Goal: Information Seeking & Learning: Learn about a topic

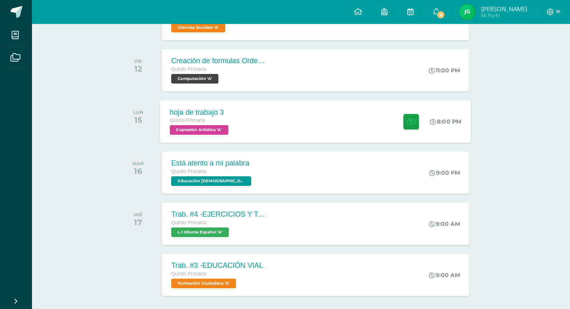
scroll to position [120, 0]
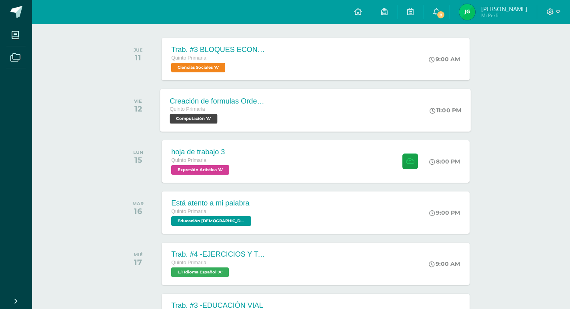
click at [214, 106] on div "Quinto Primaria" at bounding box center [218, 109] width 97 height 9
click at [0, 0] on div "Creación de formulas Orden jerárquico Computación" at bounding box center [0, 0] width 0 height 0
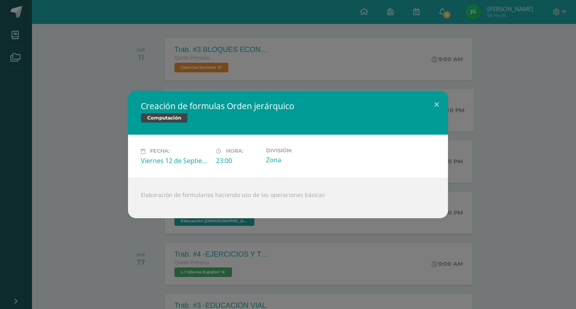
drag, startPoint x: 138, startPoint y: 196, endPoint x: 316, endPoint y: 195, distance: 177.2
click at [316, 195] on div "Elaboración de formularios haciendo uso de las operaciones básicas" at bounding box center [288, 198] width 320 height 40
click at [336, 181] on div "Elaboración de formularios haciendo uso de las operaciones básicas" at bounding box center [288, 198] width 320 height 40
click at [441, 98] on button at bounding box center [436, 104] width 23 height 27
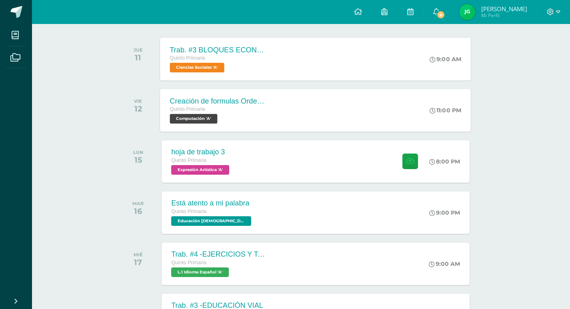
click at [203, 64] on span "Ciencias Sociales 'A'" at bounding box center [197, 68] width 54 height 10
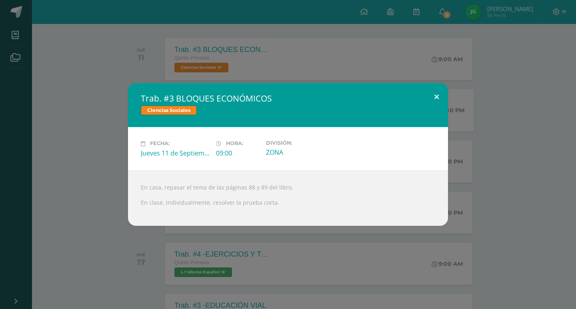
click at [437, 100] on button at bounding box center [436, 96] width 23 height 27
